Goal: Entertainment & Leisure: Consume media (video, audio)

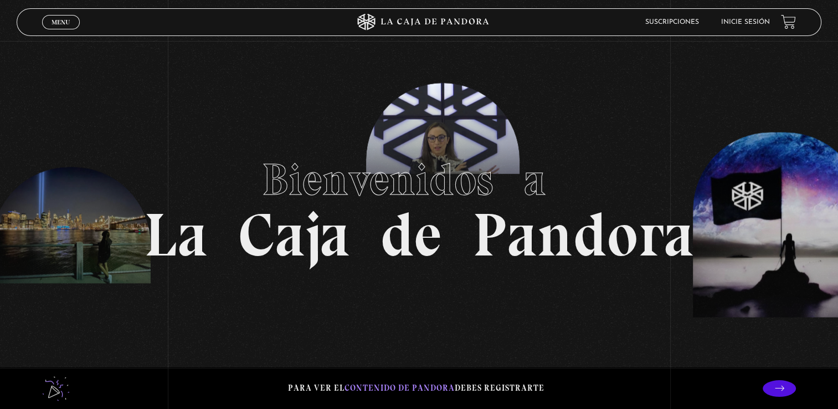
click at [755, 22] on link "Inicie sesión" at bounding box center [745, 22] width 49 height 7
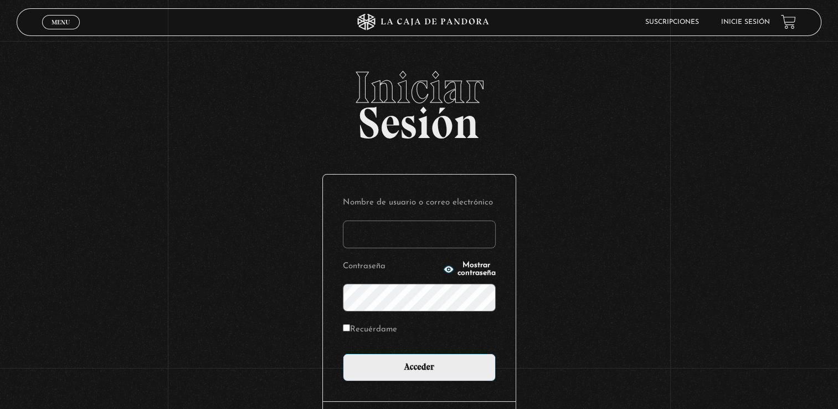
type input "[EMAIL_ADDRESS][DOMAIN_NAME]"
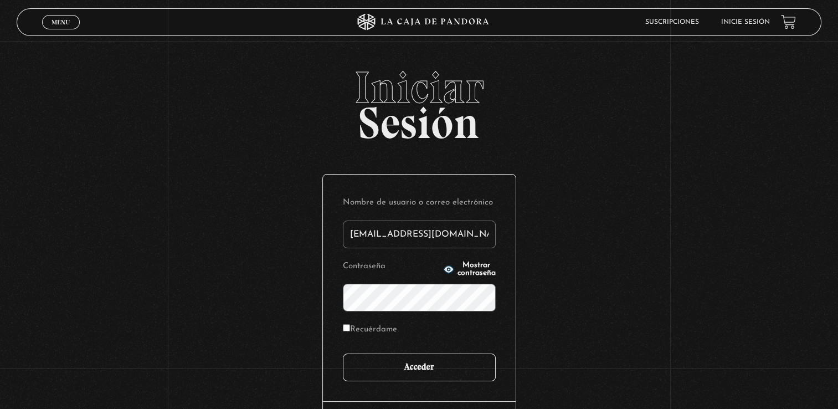
click at [412, 380] on input "Acceder" at bounding box center [419, 367] width 153 height 28
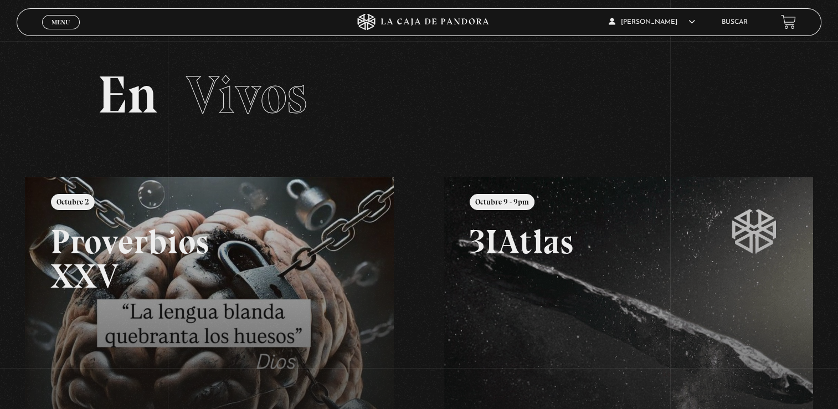
click at [59, 22] on span "Menu" at bounding box center [60, 22] width 18 height 7
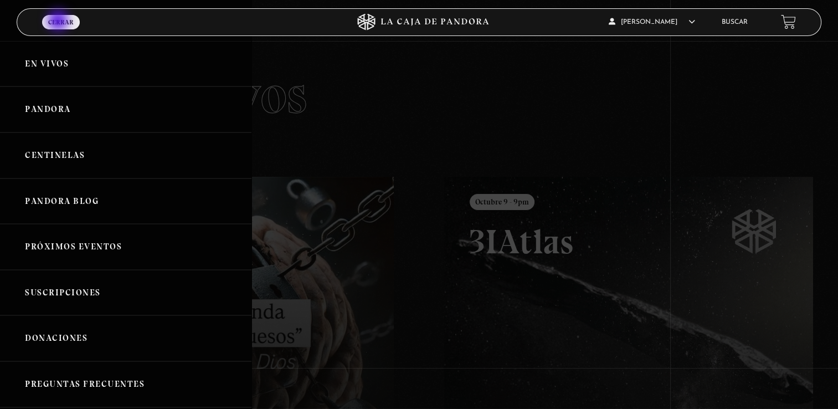
click at [50, 103] on link "Pandora" at bounding box center [125, 109] width 251 height 46
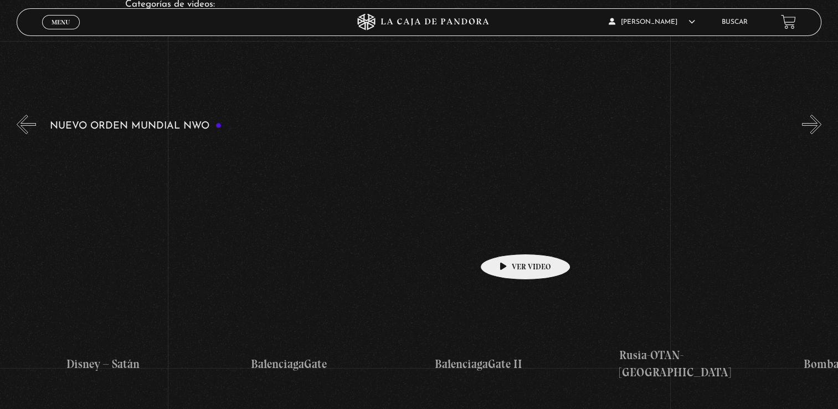
scroll to position [0, 7870]
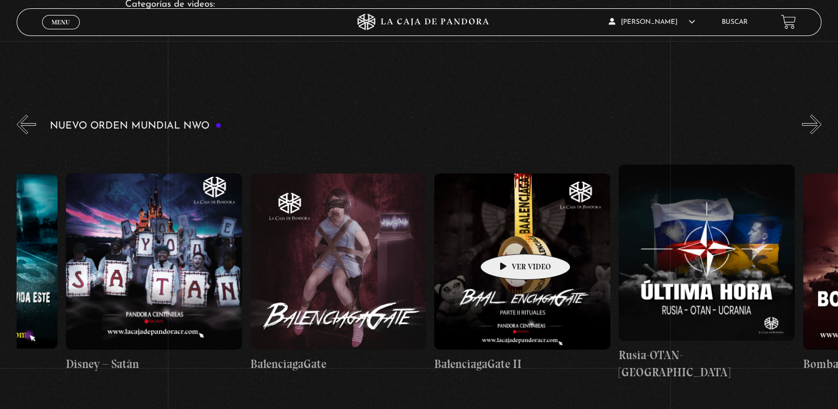
click at [173, 284] on figure at bounding box center [154, 261] width 176 height 176
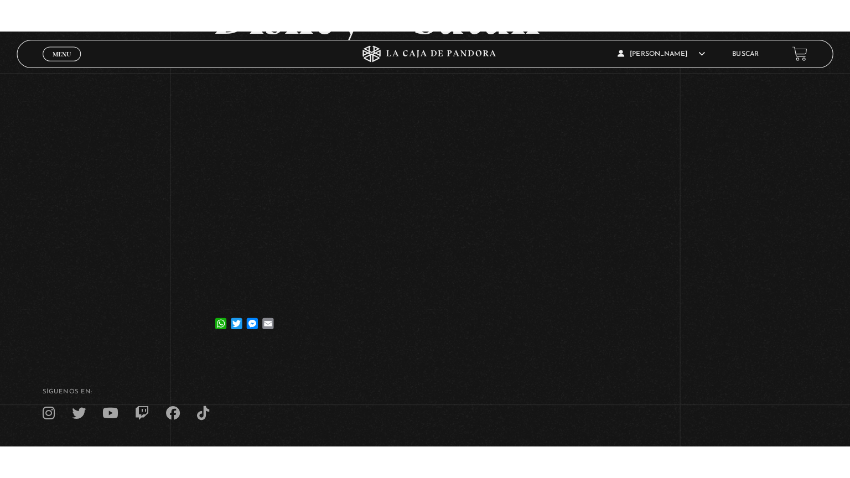
scroll to position [144, 0]
